Goal: Task Accomplishment & Management: Manage account settings

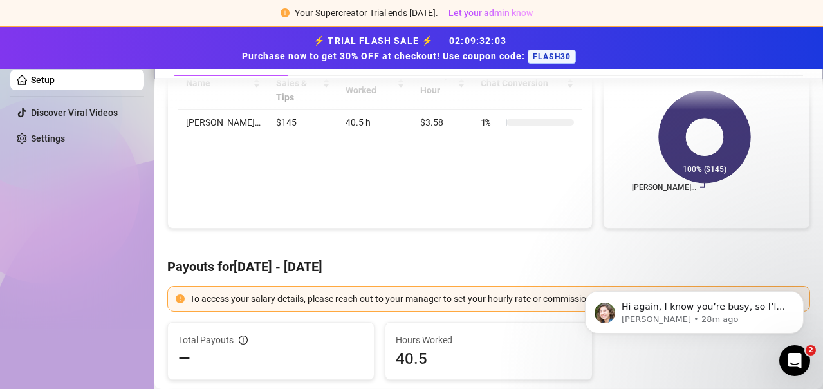
scroll to position [427, 0]
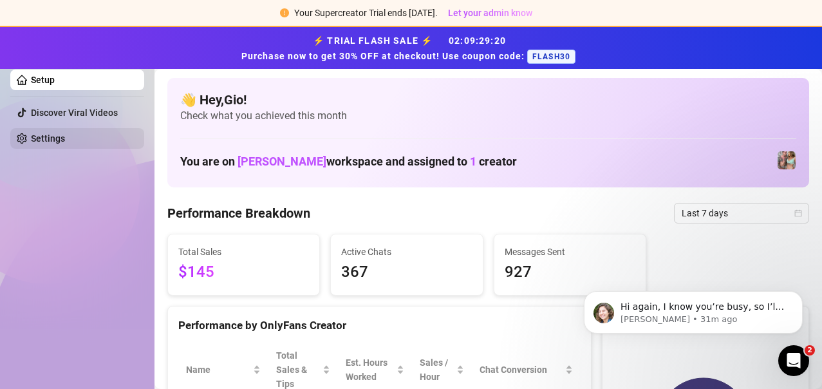
click at [65, 134] on link "Settings" at bounding box center [48, 138] width 34 height 10
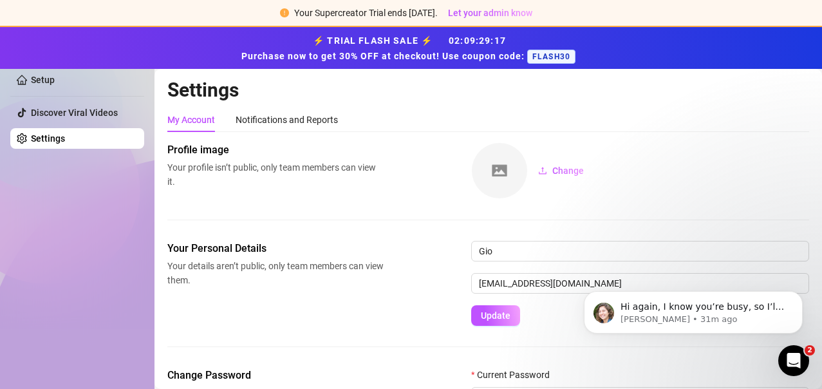
scroll to position [157, 0]
